Goal: Information Seeking & Learning: Learn about a topic

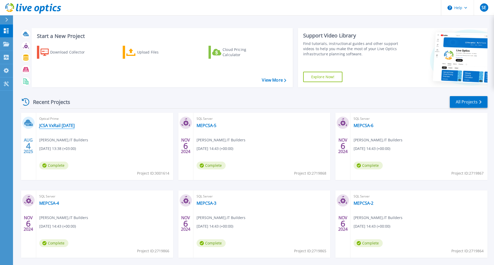
drag, startPoint x: 0, startPoint y: 0, endPoint x: 65, endPoint y: 127, distance: 142.4
click at [65, 127] on link "JCSA VxRail [DATE]" at bounding box center [56, 125] width 35 height 5
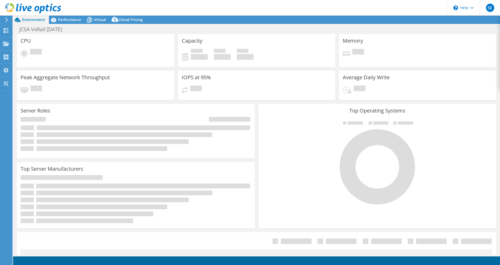
select select "USD"
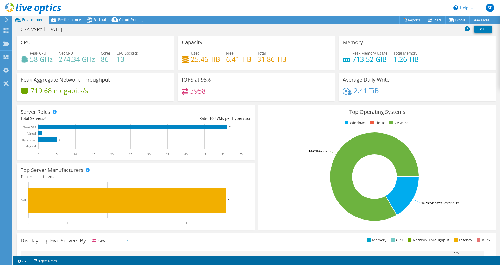
click at [78, 19] on span "Performance" at bounding box center [69, 19] width 23 height 5
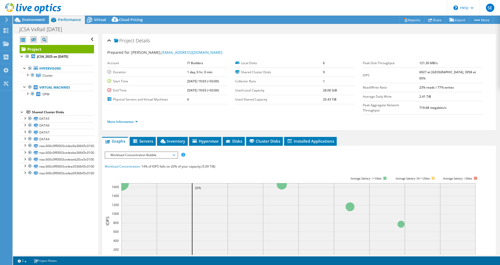
click at [28, 75] on div at bounding box center [27, 74] width 5 height 5
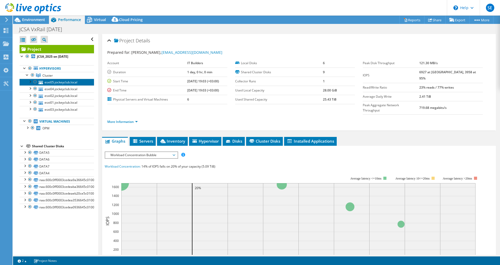
click at [46, 81] on link "esxi05.jockeyclub.local" at bounding box center [57, 82] width 74 height 7
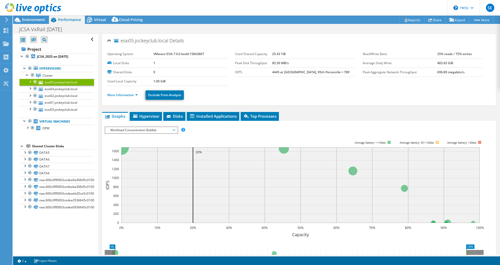
click at [268, 117] on span "Top Processes" at bounding box center [259, 116] width 33 height 5
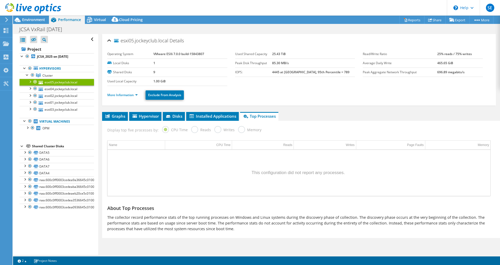
click at [177, 114] on span "Disks" at bounding box center [173, 116] width 17 height 5
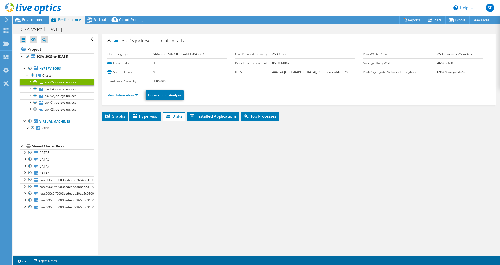
click at [155, 115] on span "Hypervisor" at bounding box center [145, 116] width 27 height 5
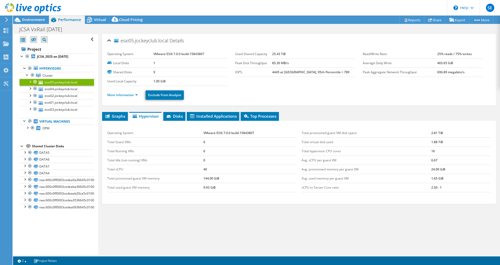
click at [205, 168] on td "40" at bounding box center [249, 169] width 93 height 9
click at [331, 148] on td "Total hypervisor CPU cores" at bounding box center [366, 151] width 130 height 9
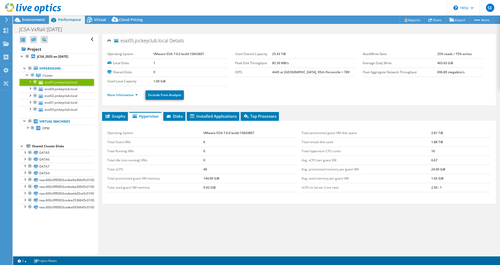
click at [337, 142] on td "Total virtual disk used" at bounding box center [366, 142] width 130 height 9
click at [328, 151] on td "Total hypervisor CPU cores" at bounding box center [366, 151] width 130 height 9
click at [138, 93] on li "More Information" at bounding box center [124, 95] width 34 height 6
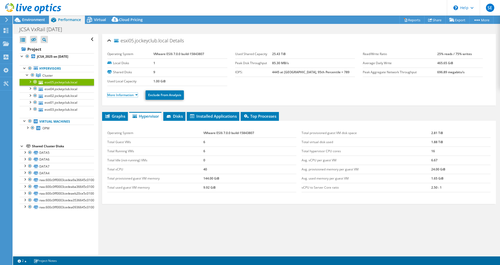
click at [135, 93] on link "More Information" at bounding box center [122, 95] width 30 height 4
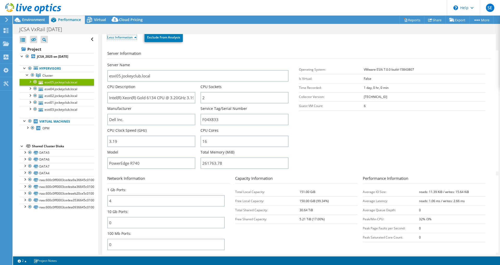
scroll to position [59, 0]
click at [76, 88] on link "esxi04.jockeyclub.local" at bounding box center [57, 89] width 74 height 7
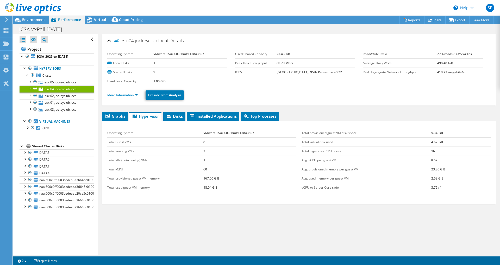
scroll to position [0, 0]
click at [121, 95] on link "More Information" at bounding box center [122, 95] width 30 height 4
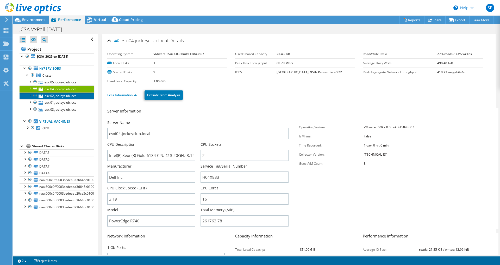
click at [75, 94] on link "esxi02.jockeyclub.local" at bounding box center [57, 96] width 74 height 7
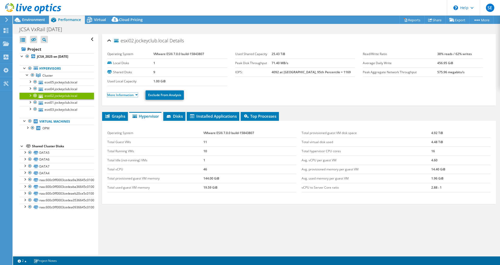
click at [115, 96] on link "More Information" at bounding box center [122, 95] width 30 height 4
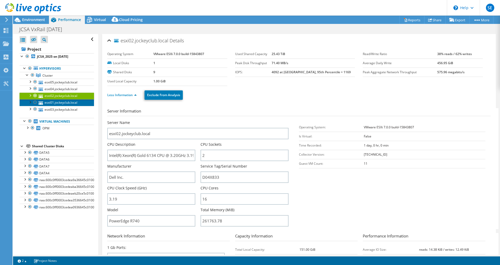
click at [78, 101] on link "esxi01.jockeyclub.local" at bounding box center [57, 102] width 74 height 7
